Goal: Navigation & Orientation: Go to known website

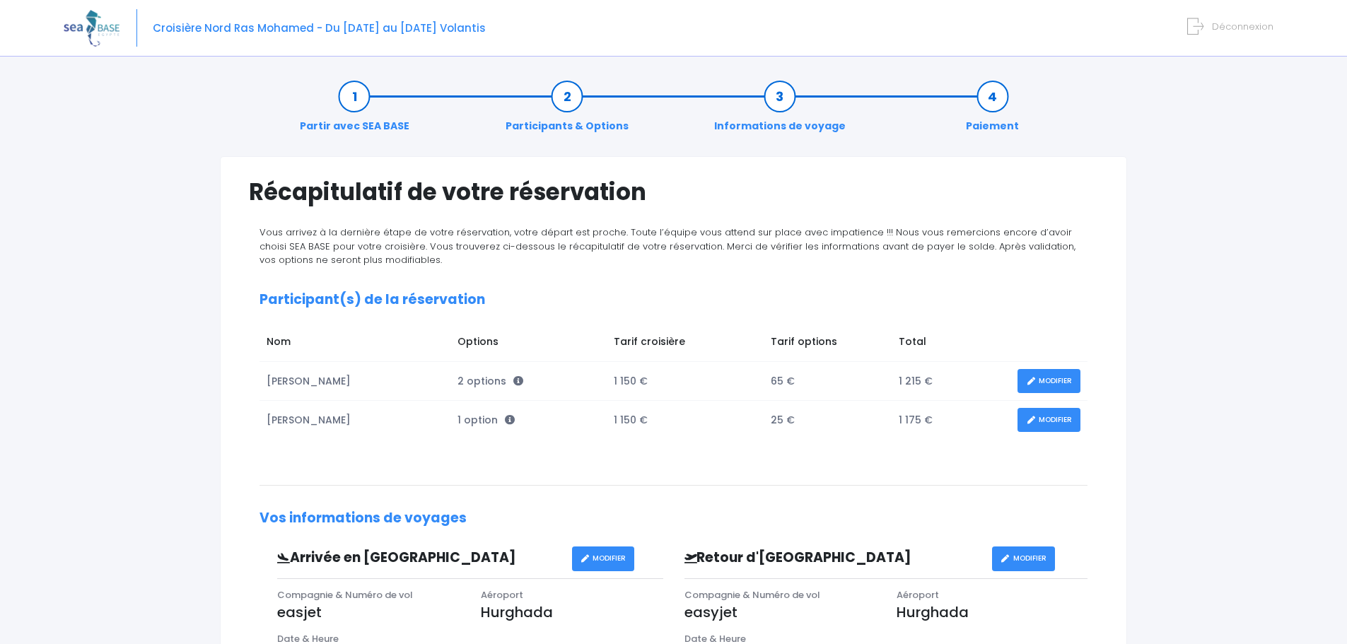
click at [1234, 28] on span "Déconnexion" at bounding box center [1242, 26] width 61 height 13
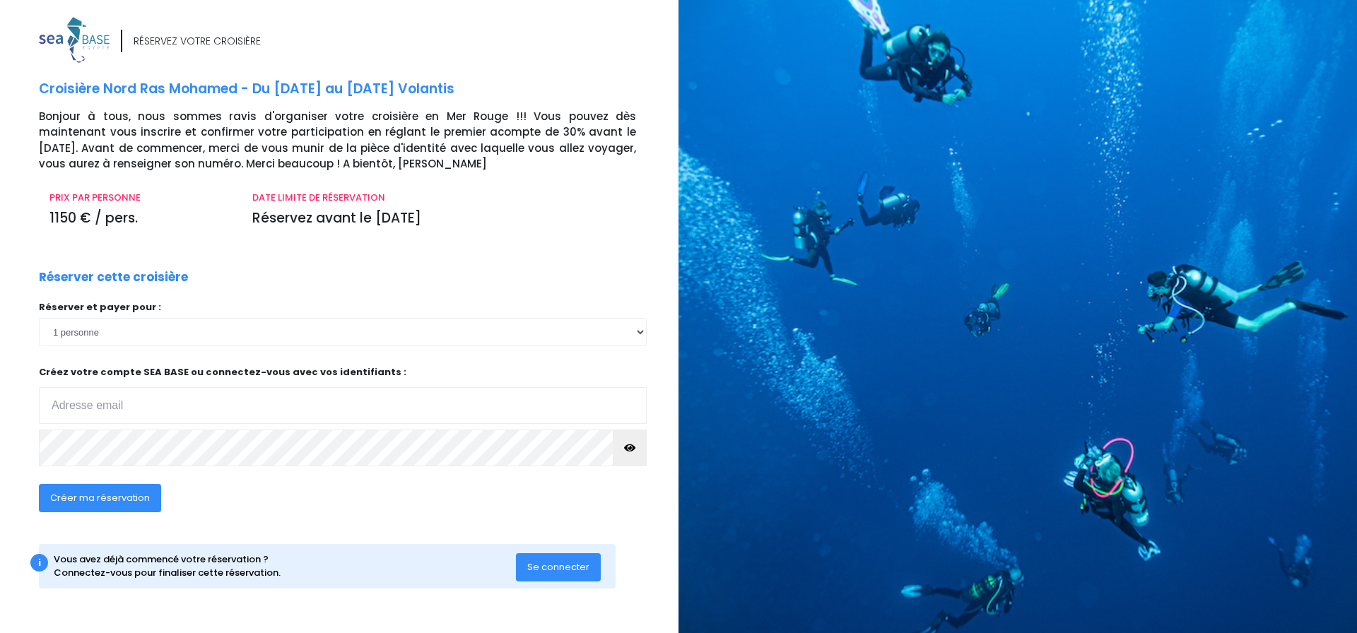
click at [70, 42] on img at bounding box center [74, 40] width 71 height 46
click at [33, 37] on div "RÉSERVEZ VOTRE CROISIÈRE Croisière Nord Ras Mohamed - Du 25/10/25 au 01/11/25 V…" at bounding box center [353, 317] width 650 height 600
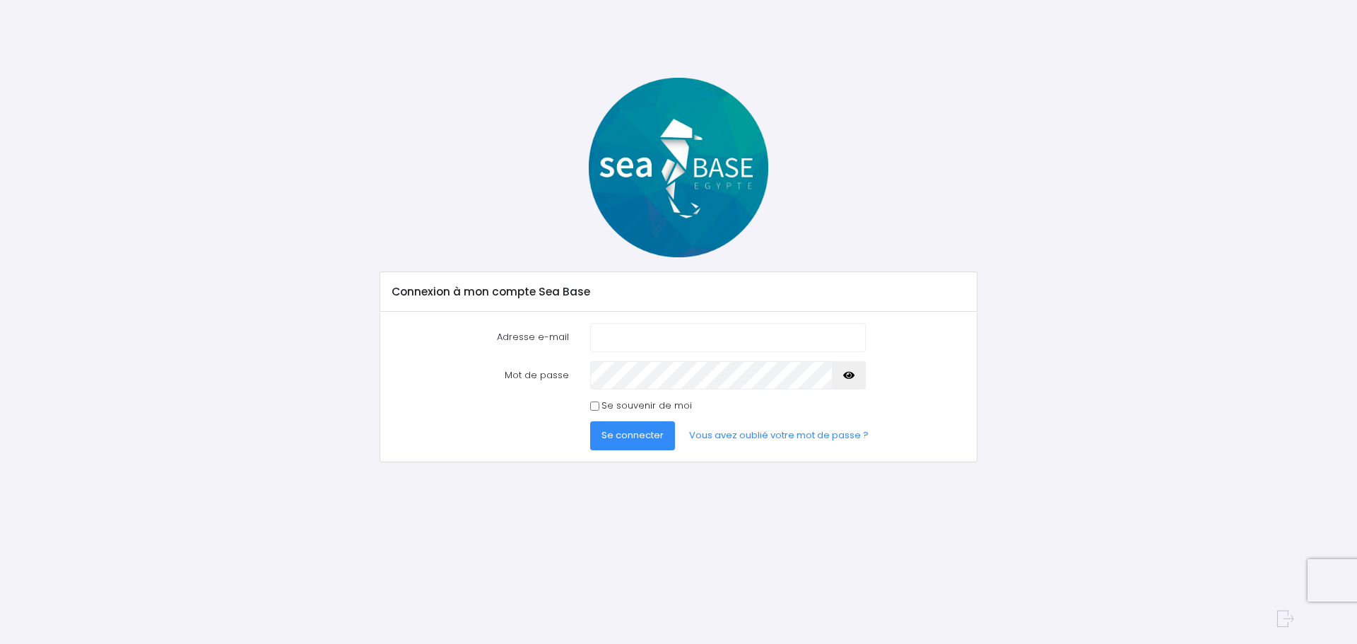
click at [681, 156] on img at bounding box center [679, 168] width 180 height 180
click at [681, 166] on img at bounding box center [679, 168] width 180 height 180
